Goal: Information Seeking & Learning: Learn about a topic

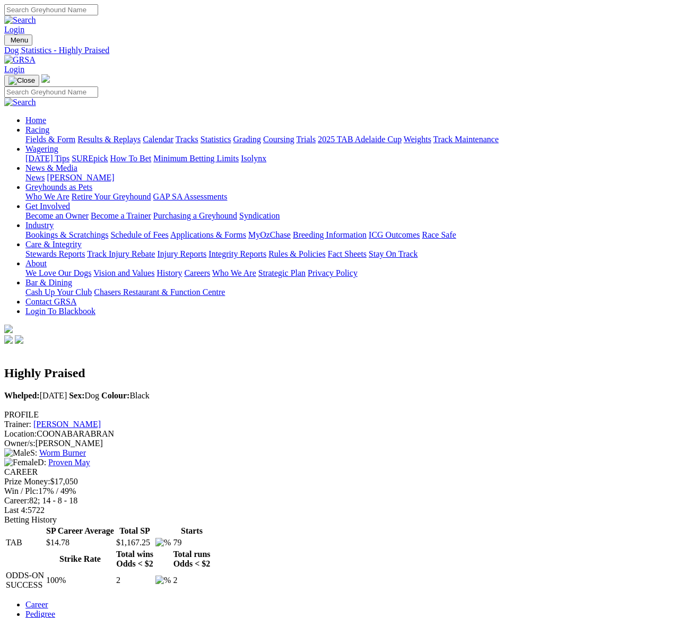
click at [98, 11] on input "Search" at bounding box center [51, 9] width 94 height 11
paste input "[GEOGRAPHIC_DATA]"
type input "[GEOGRAPHIC_DATA]"
click at [36, 25] on img at bounding box center [20, 20] width 32 height 10
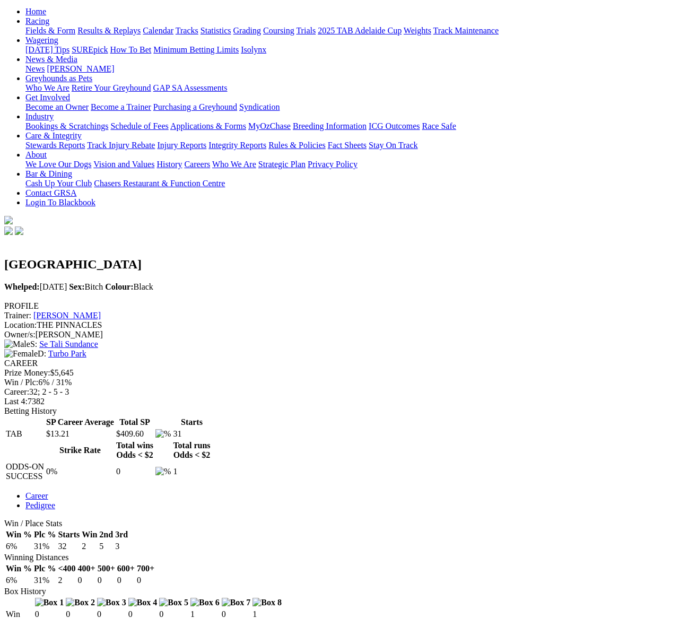
scroll to position [108, 0]
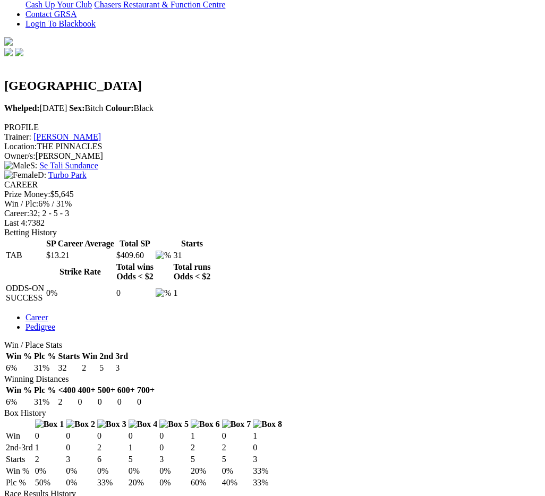
scroll to position [287, 0]
